Goal: Information Seeking & Learning: Learn about a topic

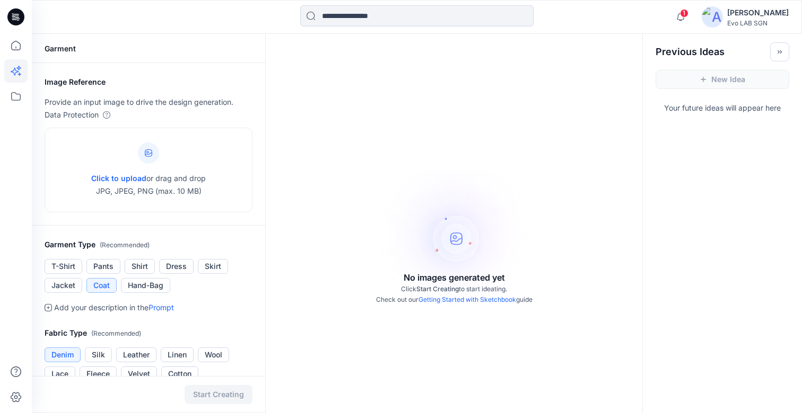
scroll to position [34, 0]
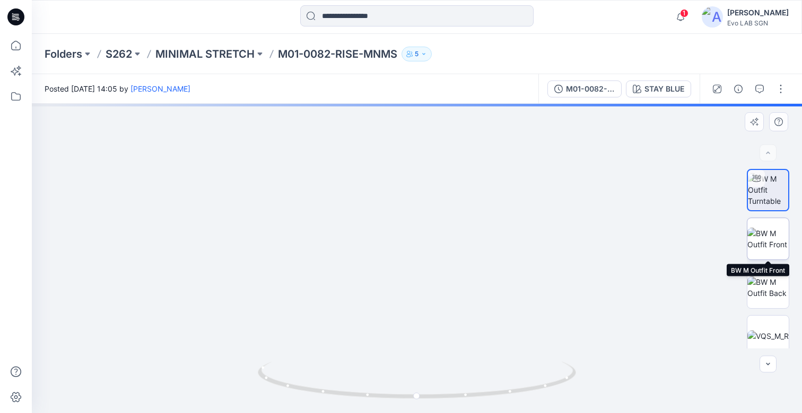
click at [770, 237] on img at bounding box center [767, 239] width 41 height 22
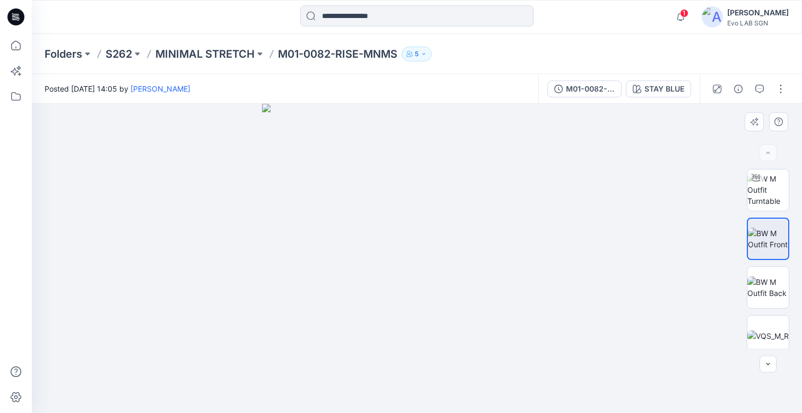
drag, startPoint x: 429, startPoint y: 295, endPoint x: 388, endPoint y: 305, distance: 42.6
click at [388, 305] on img at bounding box center [417, 259] width 310 height 310
click at [771, 196] on img at bounding box center [767, 189] width 41 height 33
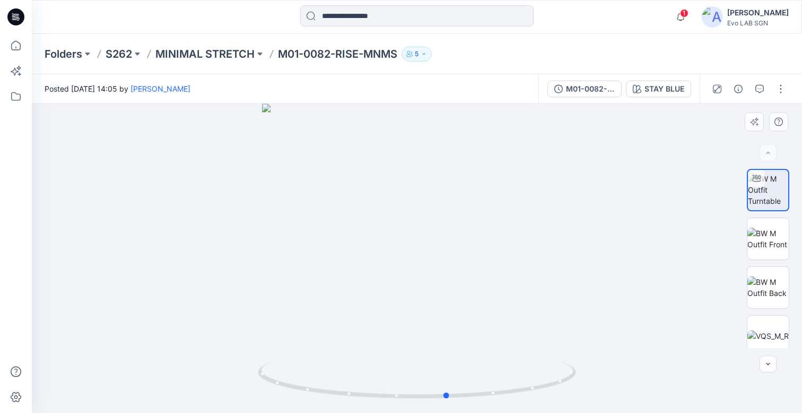
drag, startPoint x: 461, startPoint y: 336, endPoint x: 491, endPoint y: 342, distance: 31.4
click at [491, 342] on div at bounding box center [417, 259] width 770 height 310
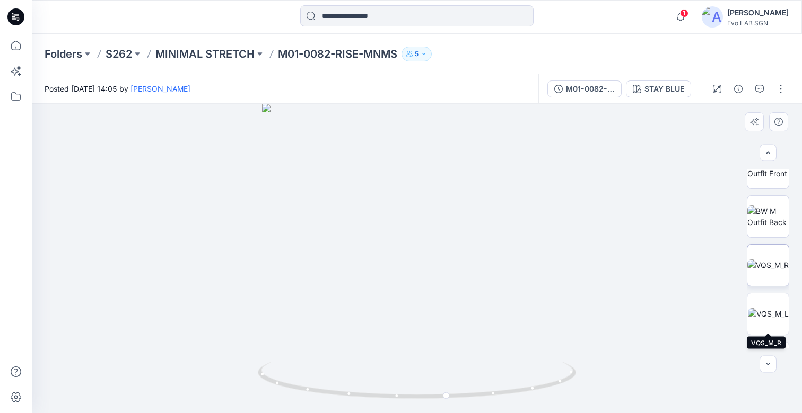
scroll to position [107, 0]
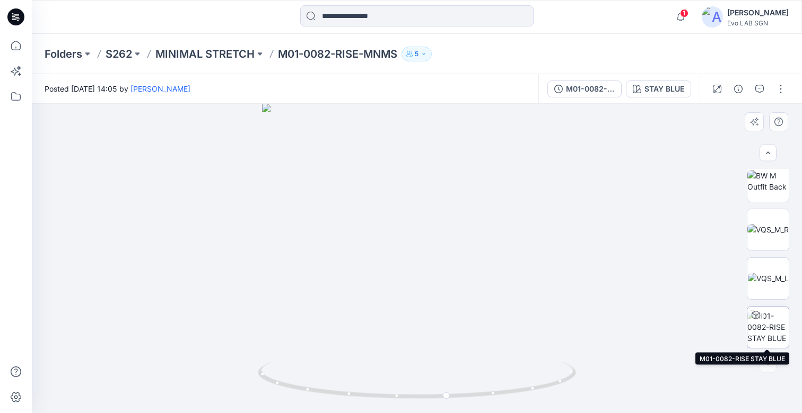
click at [767, 323] on img at bounding box center [767, 327] width 41 height 33
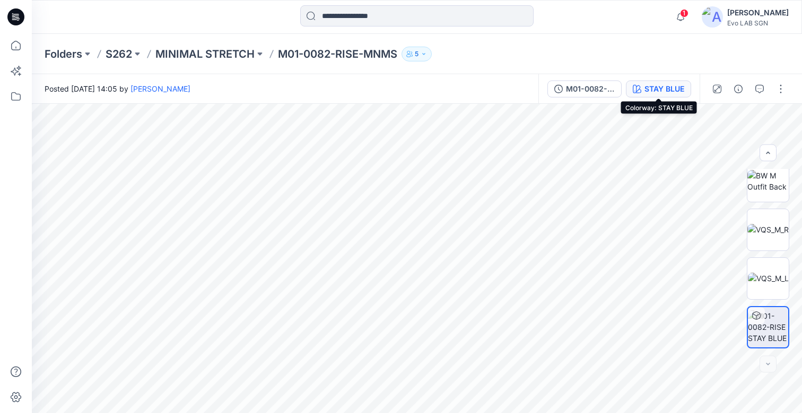
click at [668, 91] on div "STAY BLUE" at bounding box center [664, 89] width 40 height 12
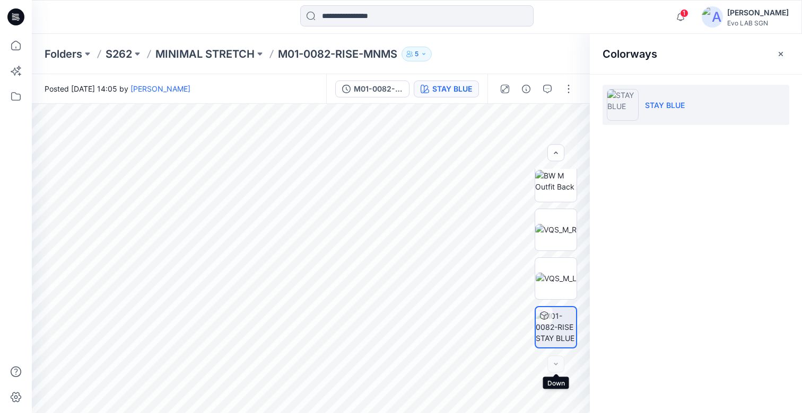
click at [554, 365] on div at bounding box center [555, 364] width 17 height 17
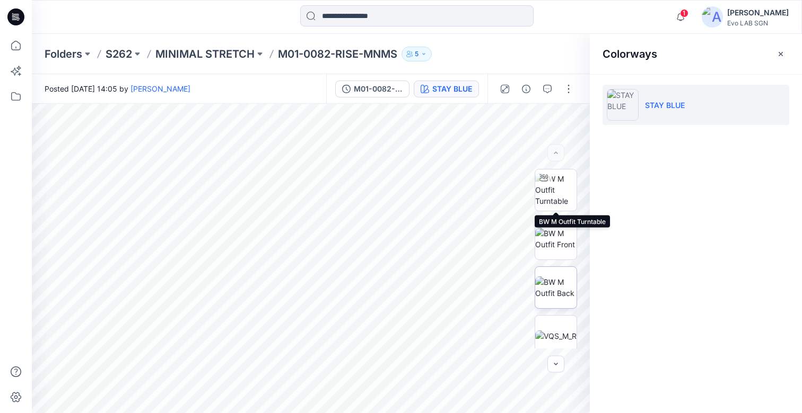
click at [558, 178] on img at bounding box center [555, 189] width 41 height 33
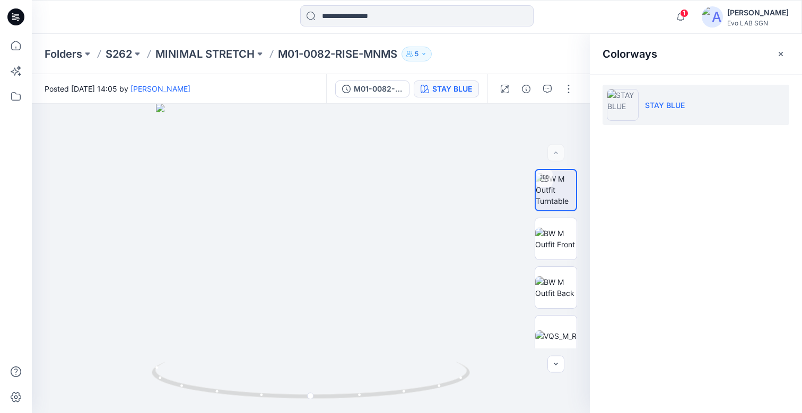
click at [226, 63] on div "Folders S262 MINIMAL STRETCH M01-0082-RISE-MNMS 5" at bounding box center [417, 54] width 770 height 40
click at [224, 55] on p "MINIMAL STRETCH" at bounding box center [204, 54] width 99 height 15
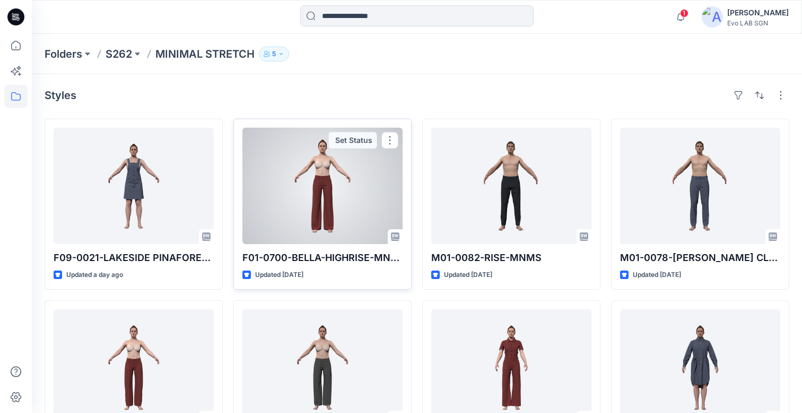
click at [375, 223] on div at bounding box center [322, 186] width 160 height 117
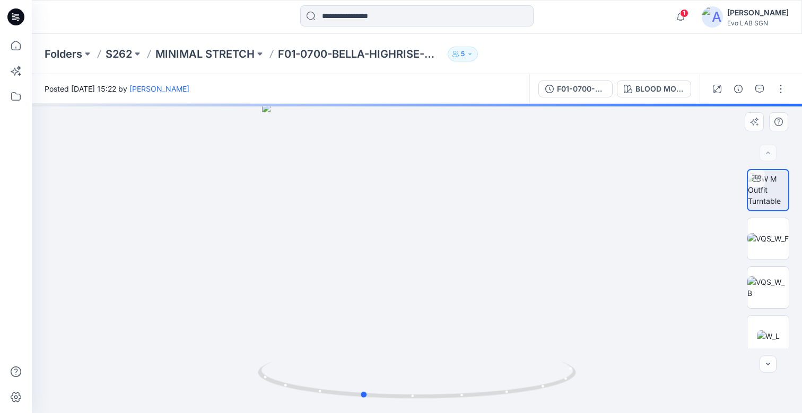
drag, startPoint x: 438, startPoint y: 344, endPoint x: 384, endPoint y: 331, distance: 56.2
click at [384, 331] on div at bounding box center [417, 259] width 770 height 310
drag, startPoint x: 429, startPoint y: 361, endPoint x: 372, endPoint y: 351, distance: 58.0
click at [372, 351] on div at bounding box center [417, 259] width 770 height 310
drag, startPoint x: 430, startPoint y: 364, endPoint x: 353, endPoint y: 351, distance: 77.8
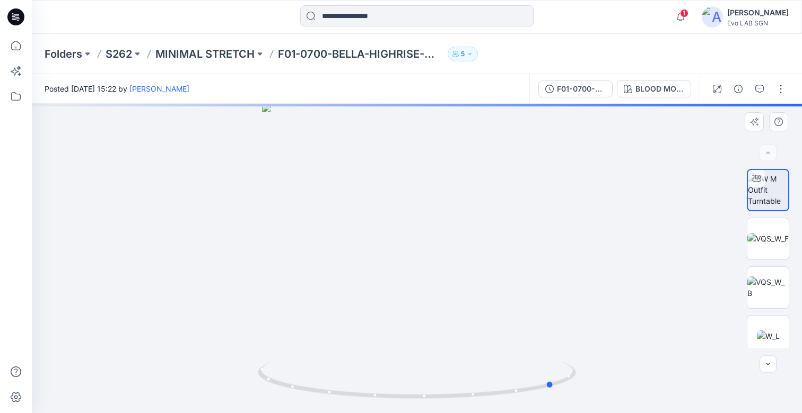
click at [353, 351] on div at bounding box center [417, 259] width 770 height 310
drag, startPoint x: 413, startPoint y: 377, endPoint x: 321, endPoint y: 363, distance: 93.3
click at [321, 363] on icon at bounding box center [418, 382] width 321 height 40
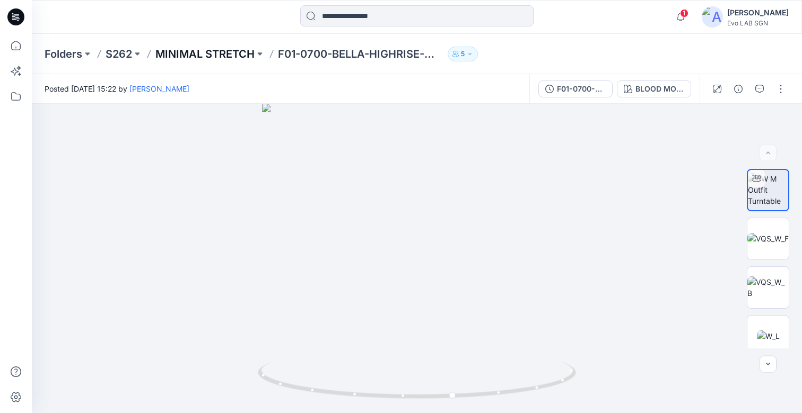
click at [199, 53] on p "MINIMAL STRETCH" at bounding box center [204, 54] width 99 height 15
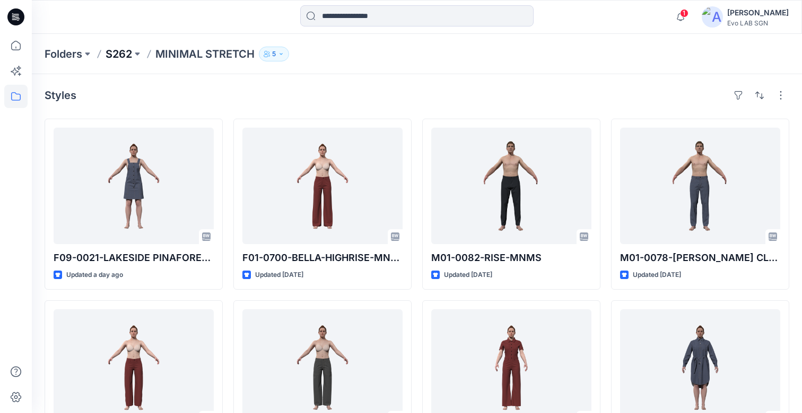
click at [118, 53] on p "S262" at bounding box center [118, 54] width 27 height 15
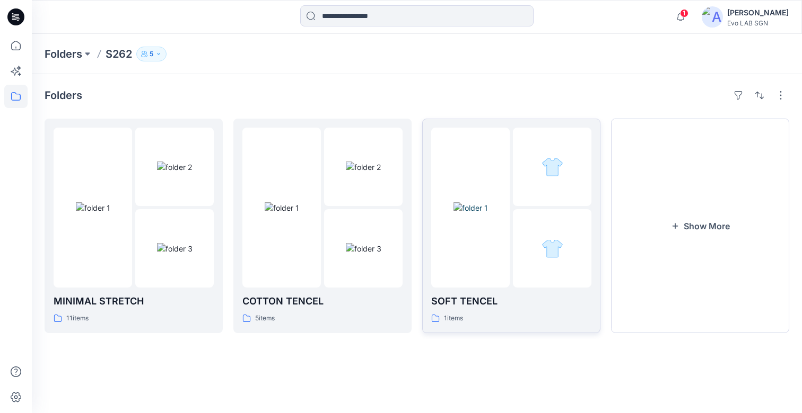
click at [487, 253] on div at bounding box center [470, 208] width 78 height 160
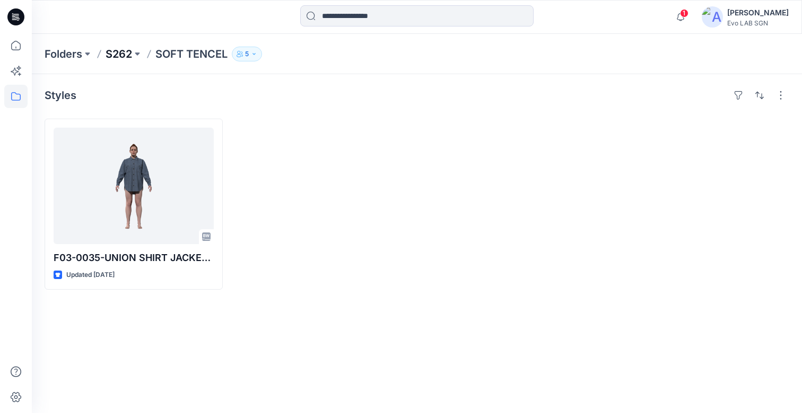
click at [122, 49] on p "S262" at bounding box center [118, 54] width 27 height 15
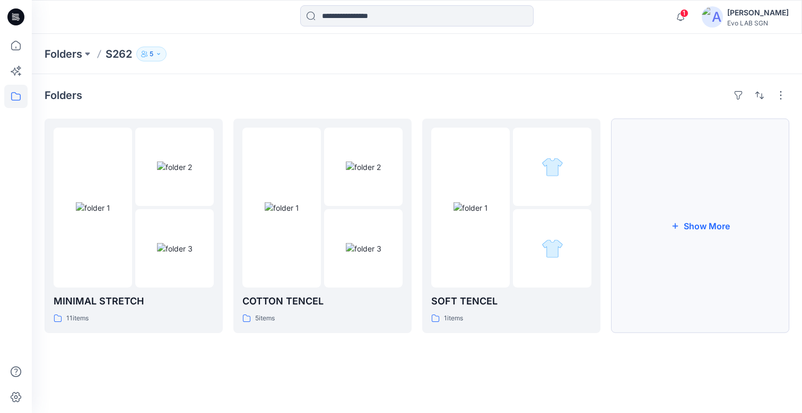
click at [706, 224] on button "Show More" at bounding box center [700, 226] width 178 height 215
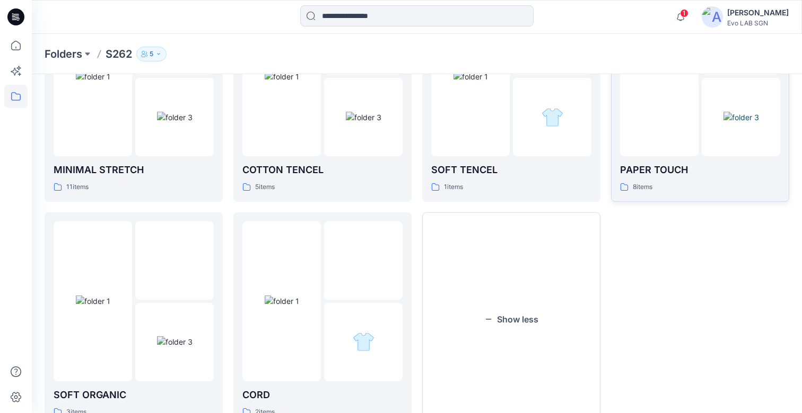
scroll to position [174, 0]
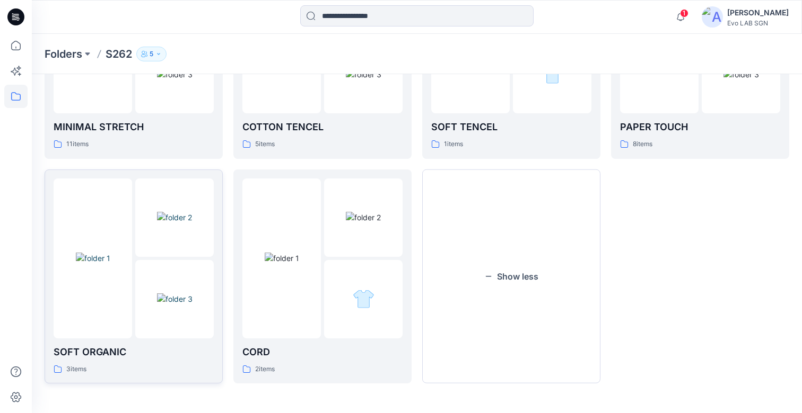
click at [157, 223] on img at bounding box center [174, 217] width 35 height 11
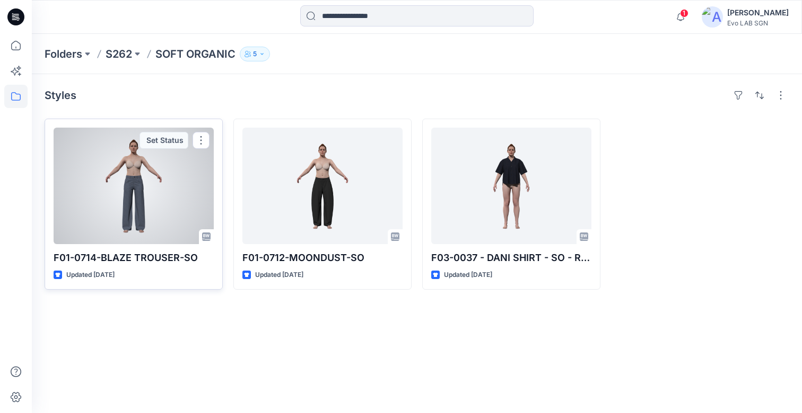
click at [180, 192] on div at bounding box center [134, 186] width 160 height 117
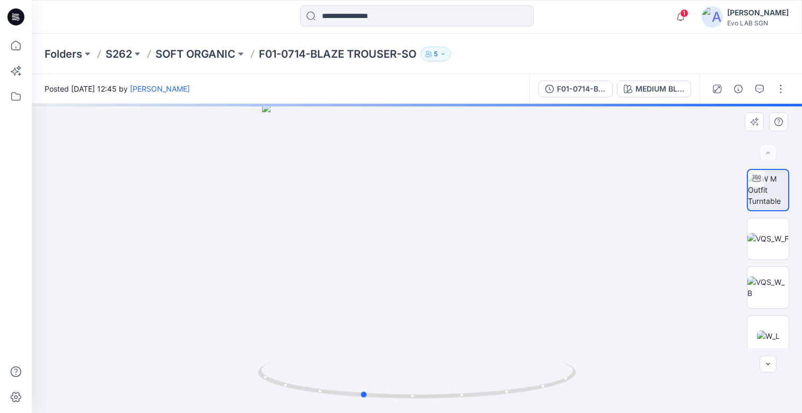
drag, startPoint x: 437, startPoint y: 300, endPoint x: 380, endPoint y: 300, distance: 57.3
click at [380, 300] on div at bounding box center [417, 259] width 770 height 310
drag, startPoint x: 380, startPoint y: 300, endPoint x: 442, endPoint y: 312, distance: 63.3
click at [442, 312] on div at bounding box center [417, 259] width 770 height 310
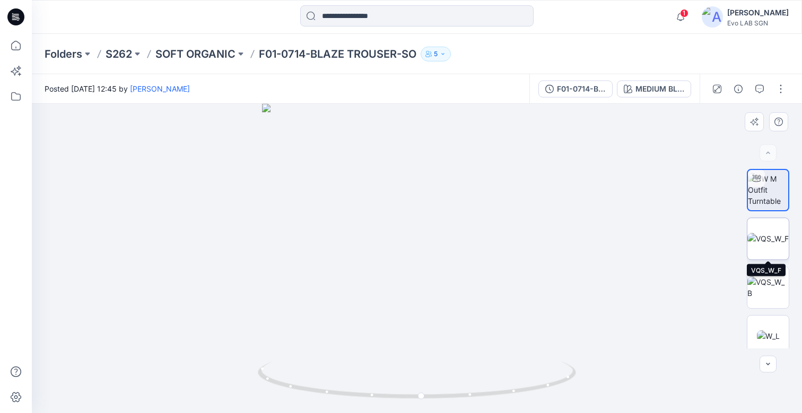
click at [775, 239] on img at bounding box center [767, 238] width 41 height 11
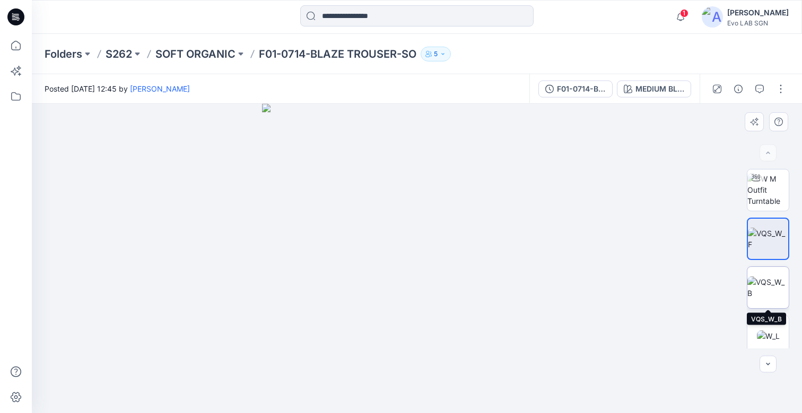
click at [776, 283] on img at bounding box center [767, 288] width 41 height 22
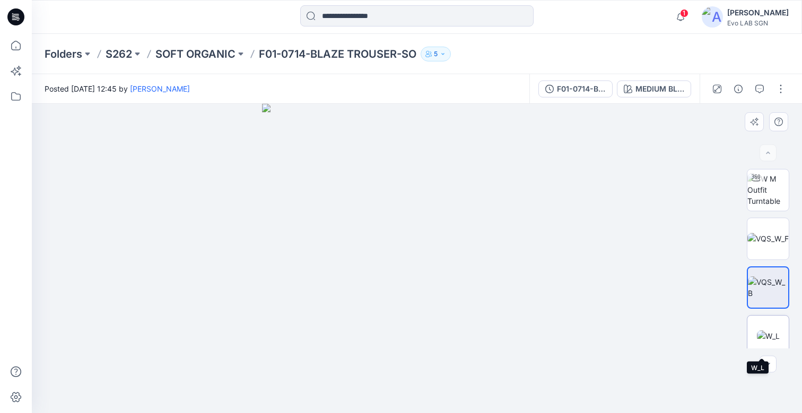
click at [767, 331] on img at bounding box center [767, 336] width 23 height 11
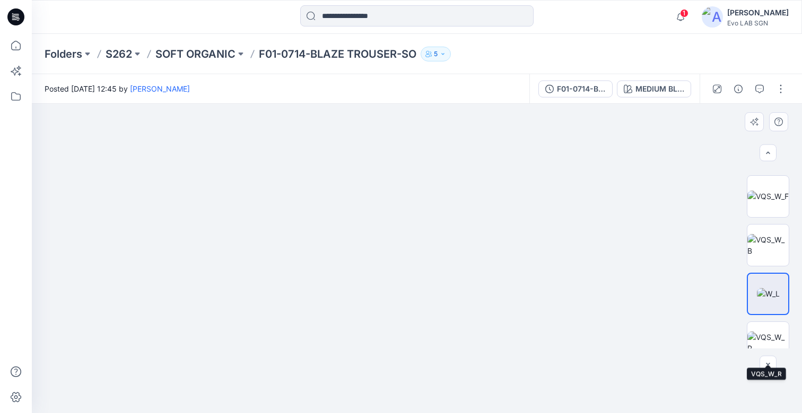
scroll to position [107, 0]
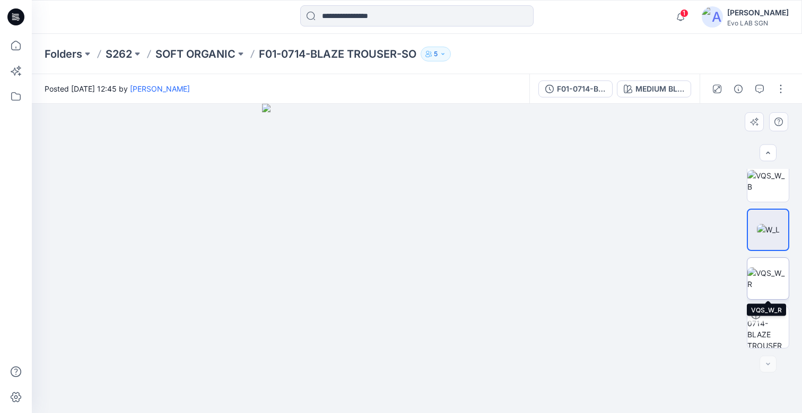
click at [777, 275] on img at bounding box center [767, 279] width 41 height 22
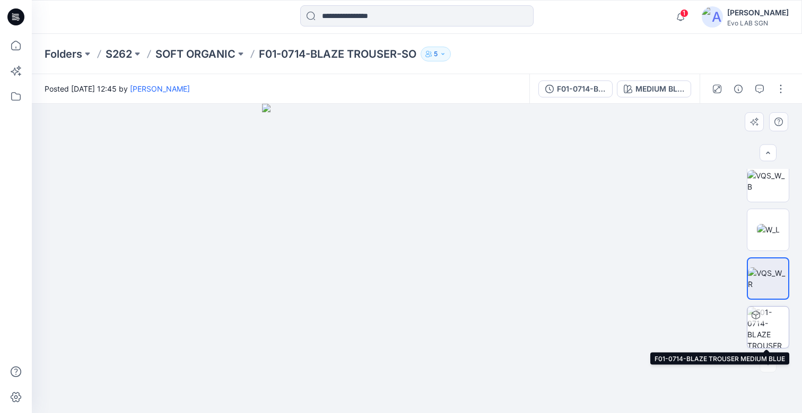
click at [770, 325] on img at bounding box center [767, 327] width 41 height 41
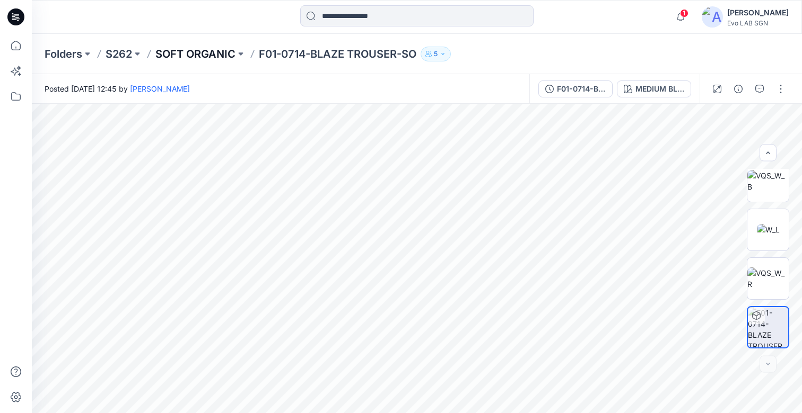
click at [181, 51] on p "SOFT ORGANIC" at bounding box center [195, 54] width 80 height 15
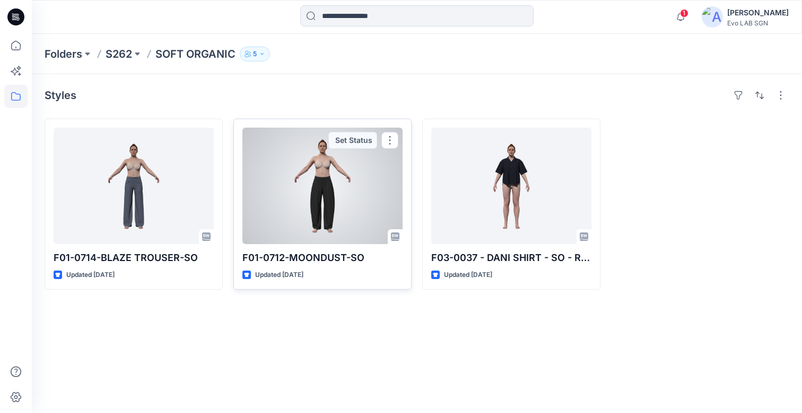
click at [325, 208] on div at bounding box center [322, 186] width 160 height 117
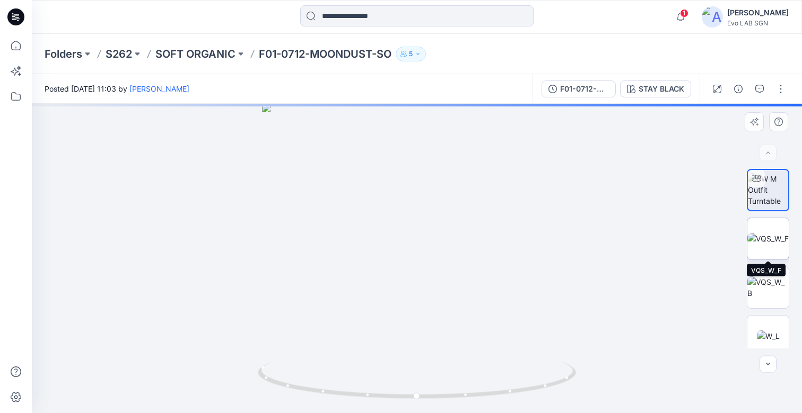
click at [771, 237] on img at bounding box center [767, 238] width 41 height 11
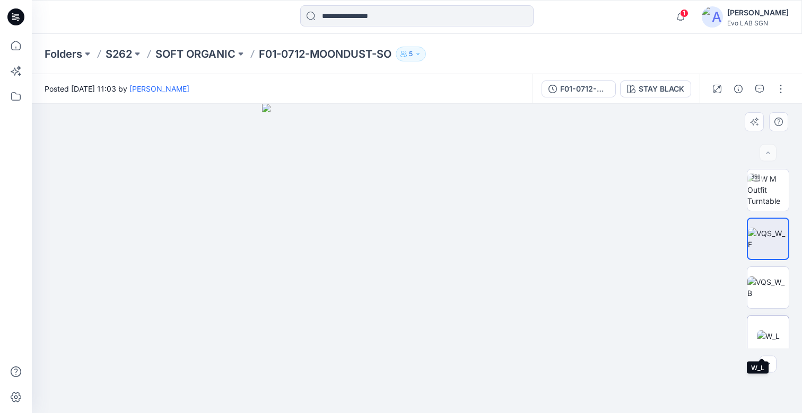
click at [768, 331] on img at bounding box center [767, 336] width 23 height 11
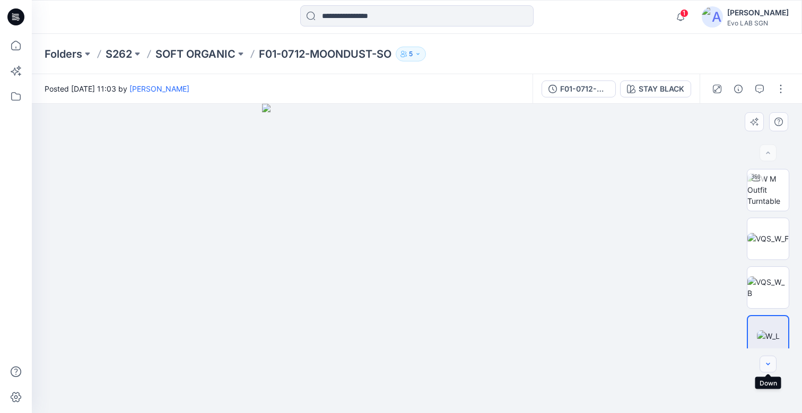
click at [769, 364] on icon "button" at bounding box center [767, 364] width 8 height 8
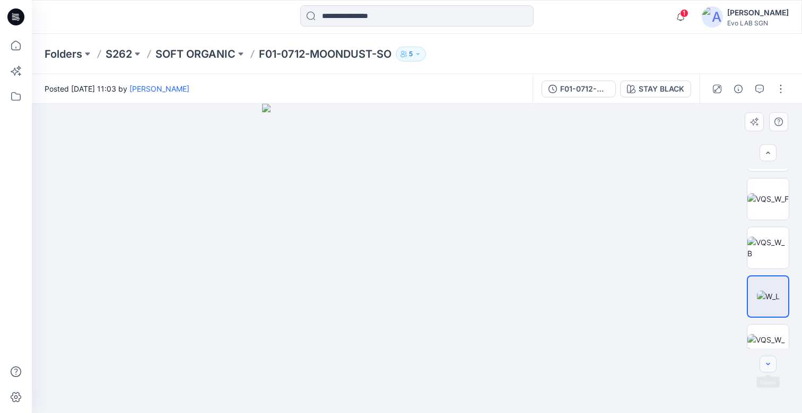
scroll to position [41, 0]
click at [769, 364] on icon "button" at bounding box center [767, 364] width 8 height 8
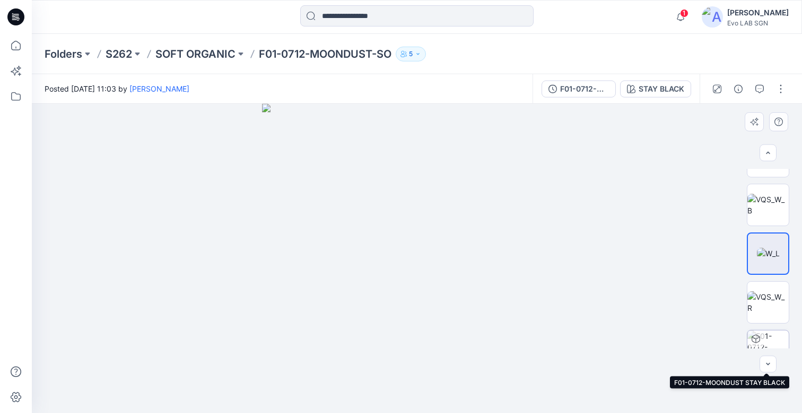
click at [765, 332] on img at bounding box center [767, 351] width 41 height 41
